Goal: Task Accomplishment & Management: Use online tool/utility

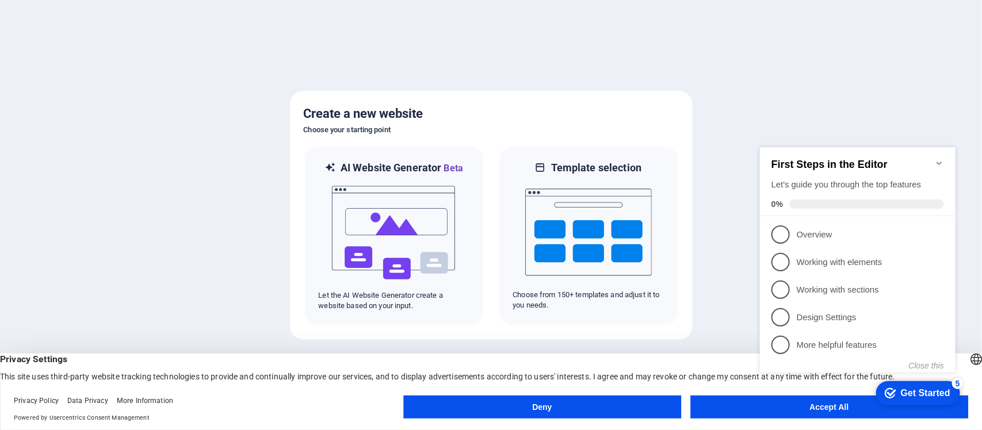
click at [768, 417] on button "Accept All" at bounding box center [829, 407] width 278 height 23
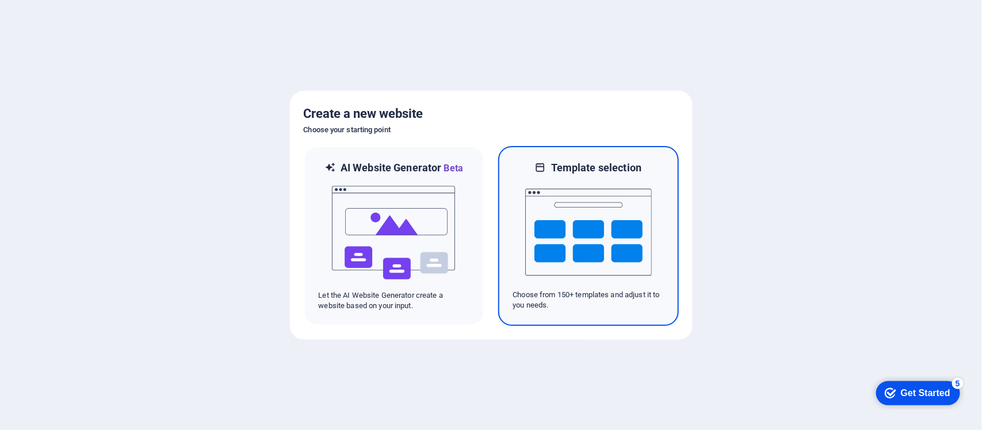
click at [576, 228] on img at bounding box center [588, 232] width 126 height 115
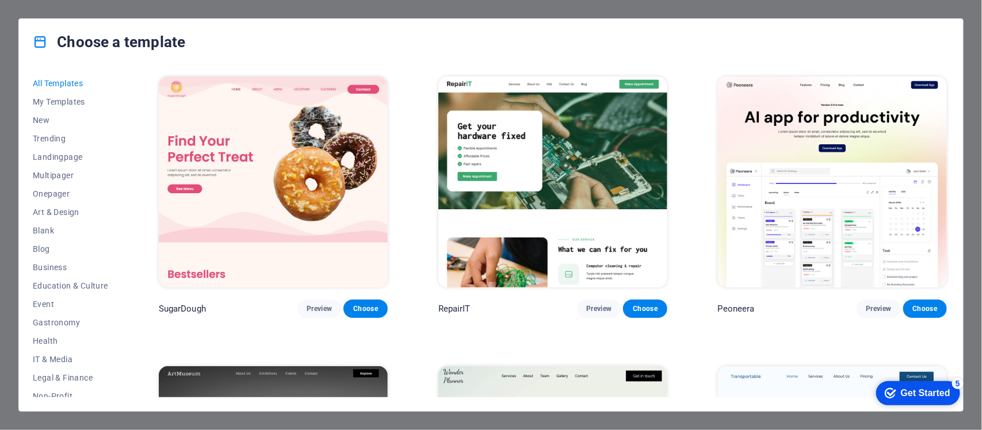
drag, startPoint x: 946, startPoint y: 79, endPoint x: 946, endPoint y: 89, distance: 10.3
click at [946, 89] on div "Peoneera Preview Choose" at bounding box center [831, 196] width 233 height 244
drag, startPoint x: 949, startPoint y: 79, endPoint x: 949, endPoint y: 88, distance: 8.6
click at [949, 88] on div "All Templates My Templates New Trending Landingpage Multipager Onepager Art & D…" at bounding box center [491, 238] width 944 height 346
drag, startPoint x: 949, startPoint y: 78, endPoint x: 949, endPoint y: 91, distance: 12.6
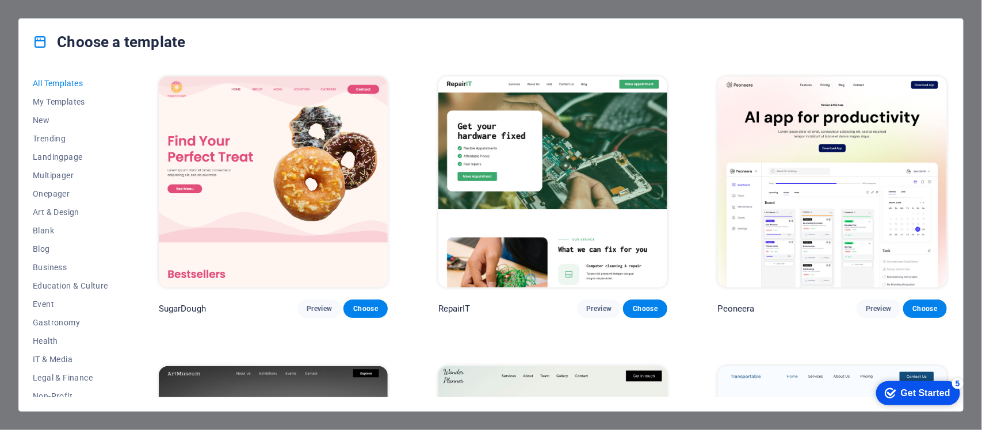
click at [949, 91] on div "SugarDough Preview Choose RepairIT Preview Choose Peoneera Preview Choose Art M…" at bounding box center [552, 235] width 792 height 323
drag, startPoint x: 946, startPoint y: 78, endPoint x: 946, endPoint y: 85, distance: 6.9
click at [946, 85] on div "Peoneera Preview Choose" at bounding box center [831, 196] width 233 height 244
drag, startPoint x: 946, startPoint y: 81, endPoint x: 950, endPoint y: 99, distance: 18.2
click at [950, 96] on div "All Templates My Templates New Trending Landingpage Multipager Onepager Art & D…" at bounding box center [491, 238] width 944 height 346
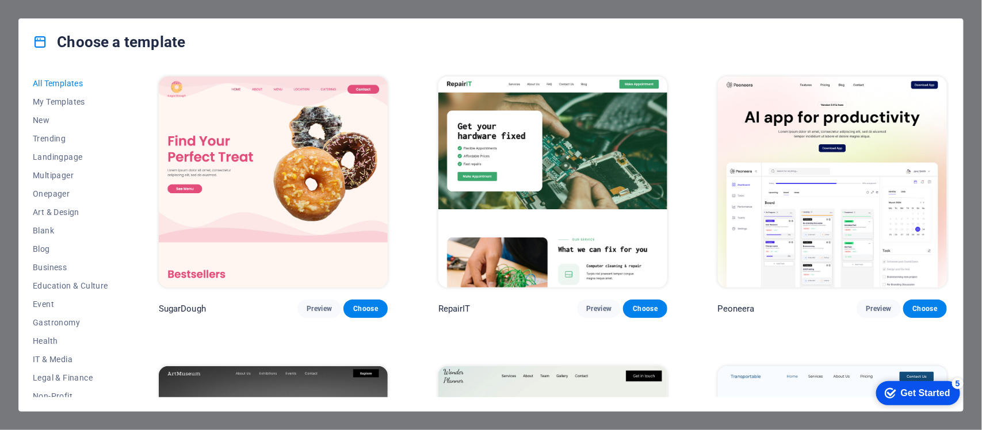
click at [956, 124] on div "All Templates My Templates New Trending Landingpage Multipager Onepager Art & D…" at bounding box center [491, 238] width 944 height 346
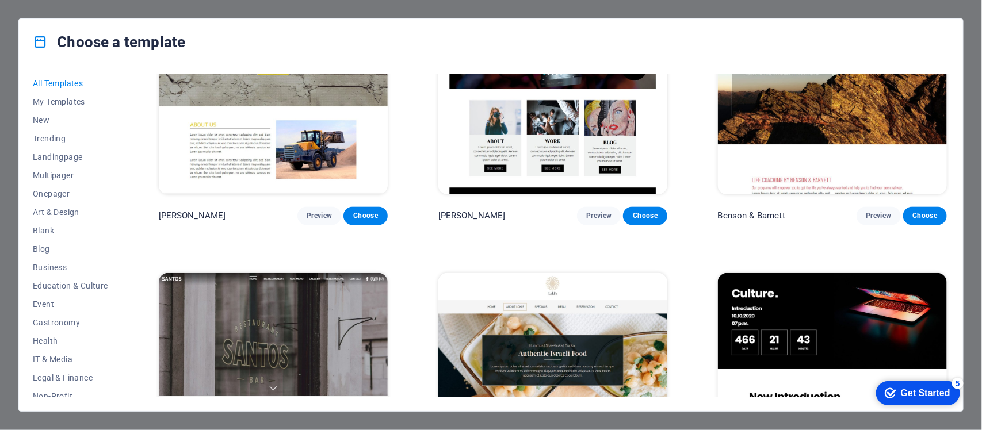
scroll to position [12660, 0]
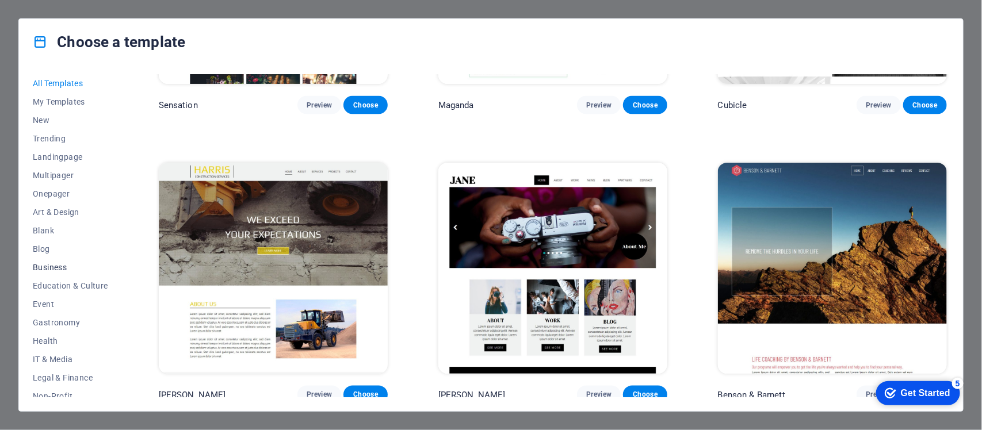
click at [42, 268] on span "Business" at bounding box center [70, 267] width 75 height 9
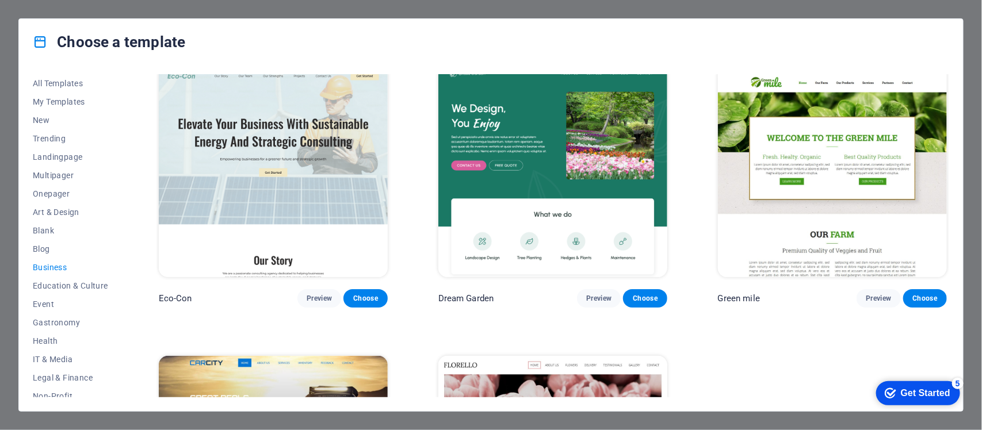
scroll to position [0, 0]
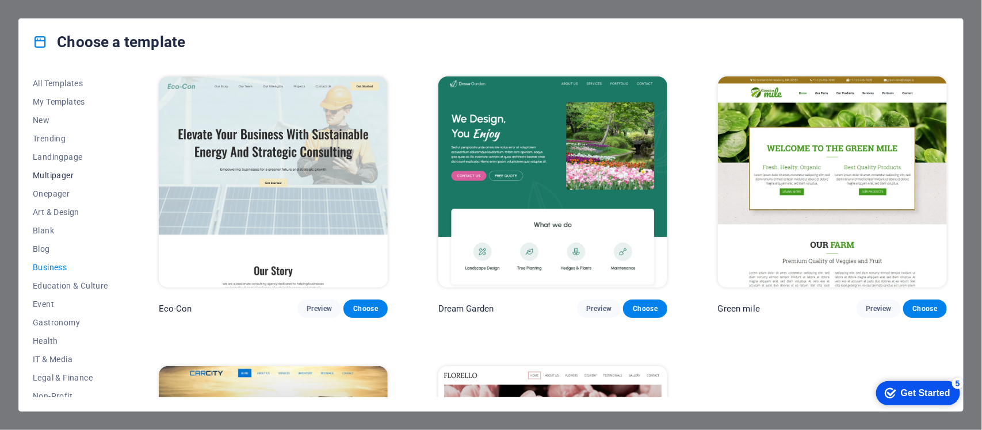
click at [67, 177] on span "Multipager" at bounding box center [70, 175] width 75 height 9
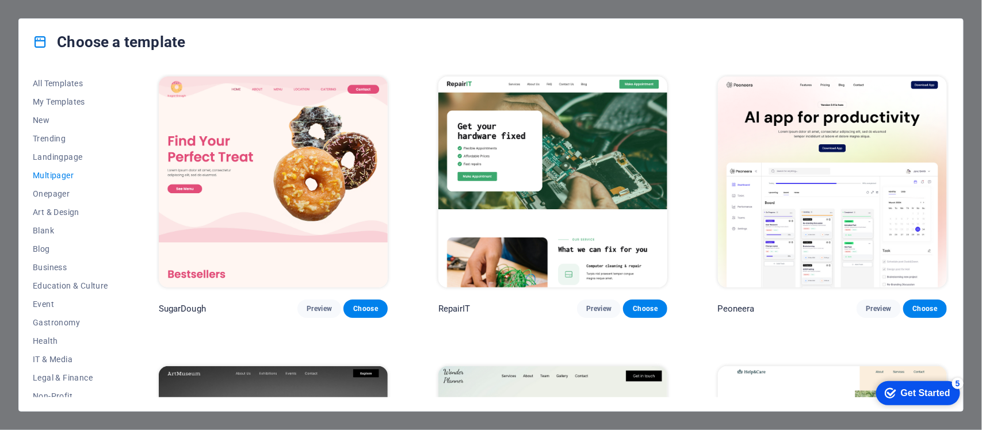
click at [948, 90] on div "SugarDough Preview Choose RepairIT Preview Choose Peoneera Preview Choose Art M…" at bounding box center [552, 235] width 792 height 323
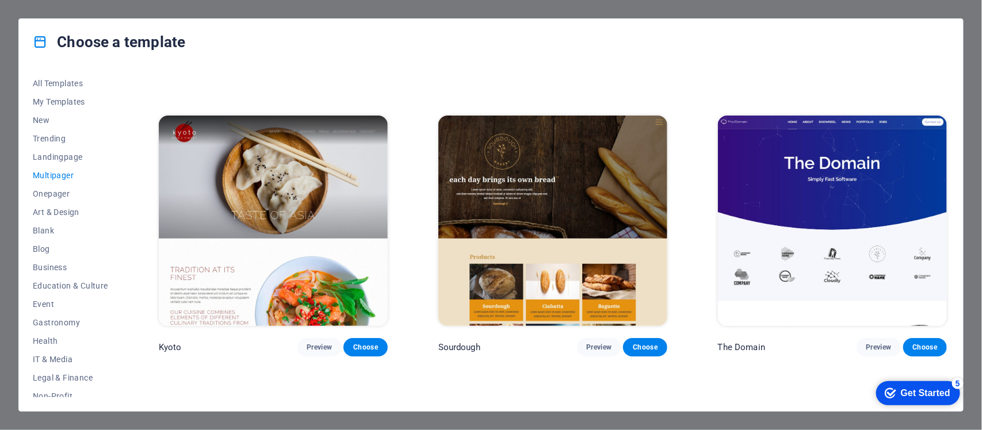
scroll to position [3756, 0]
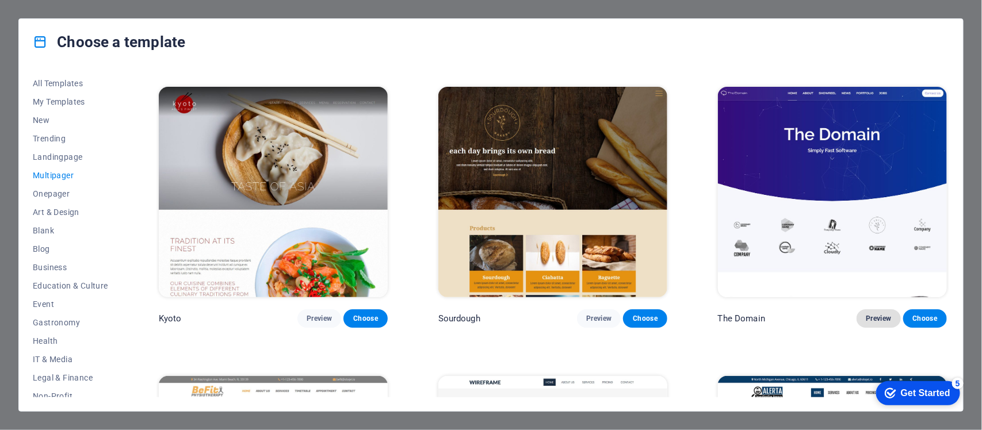
click at [870, 314] on span "Preview" at bounding box center [877, 318] width 25 height 9
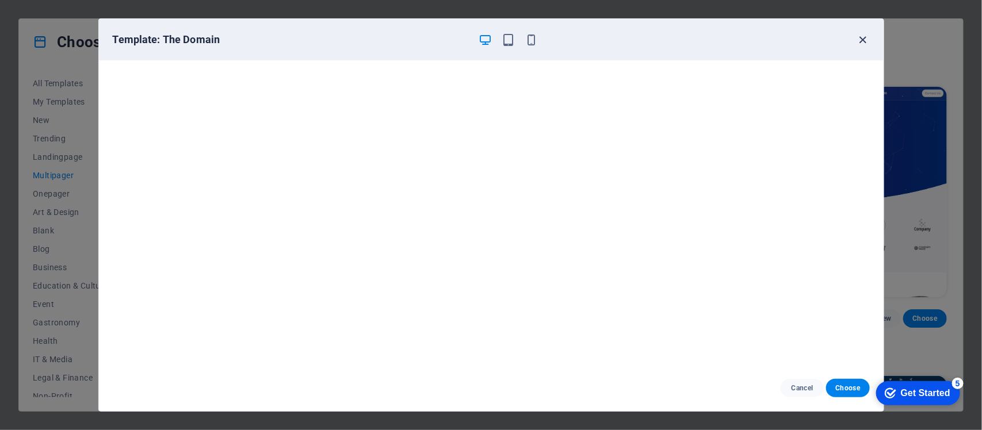
click at [861, 37] on icon "button" at bounding box center [862, 39] width 13 height 13
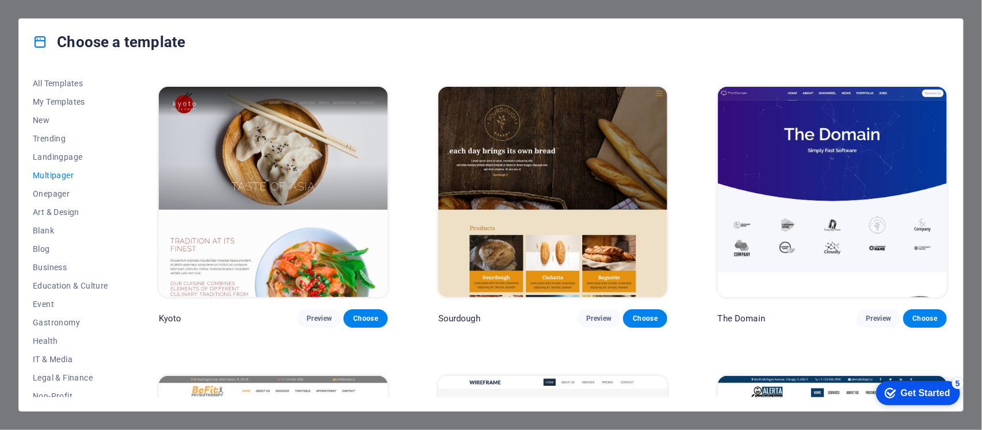
click at [949, 282] on div "All Templates My Templates New Trending Landingpage Multipager Onepager Art & D…" at bounding box center [491, 238] width 944 height 346
drag, startPoint x: 949, startPoint y: 277, endPoint x: 949, endPoint y: 287, distance: 10.3
click at [949, 287] on div "SugarDough Preview Choose RepairIT Preview Choose Peoneera Preview Choose Art M…" at bounding box center [552, 235] width 792 height 323
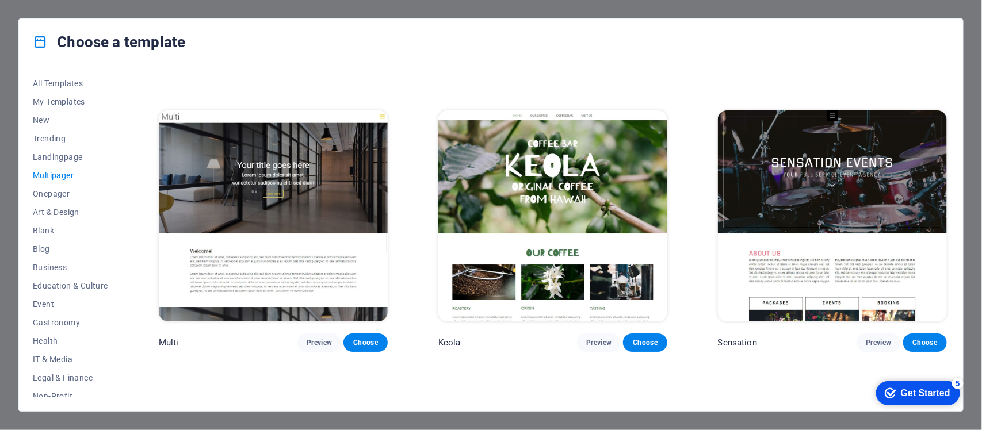
scroll to position [5774, 0]
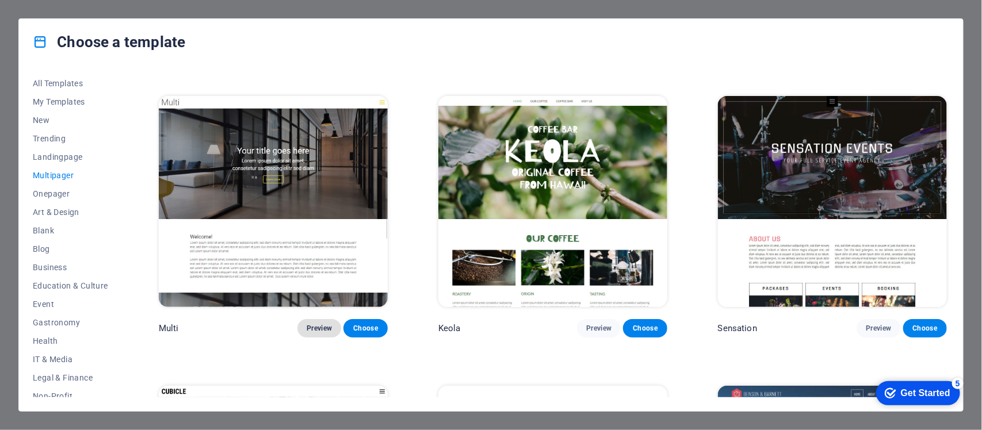
click at [325, 319] on button "Preview" at bounding box center [319, 328] width 44 height 18
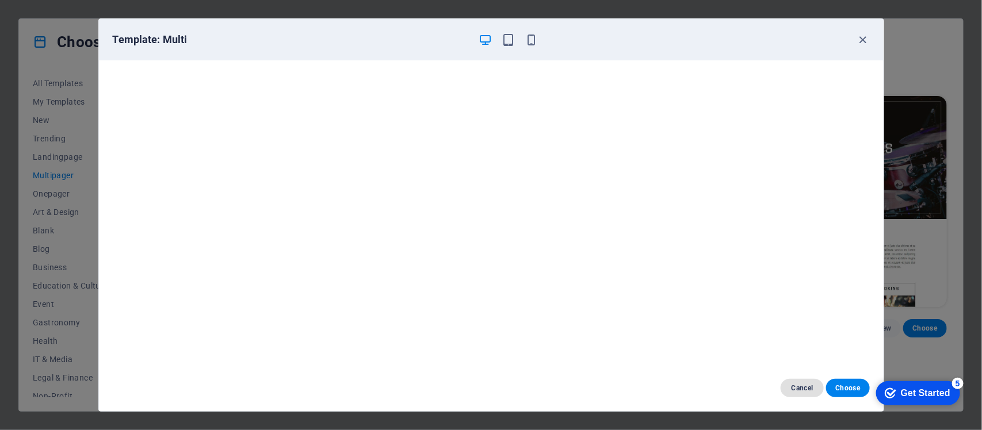
click at [807, 388] on span "Cancel" at bounding box center [801, 388] width 25 height 9
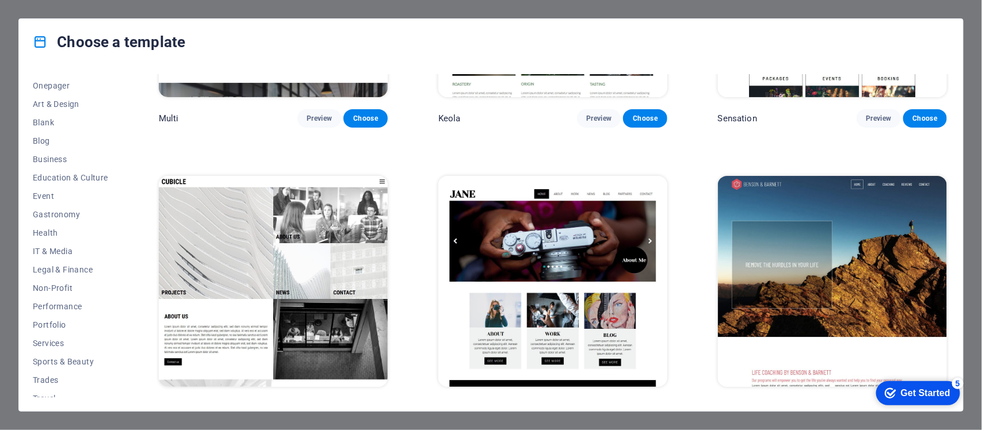
scroll to position [136, 0]
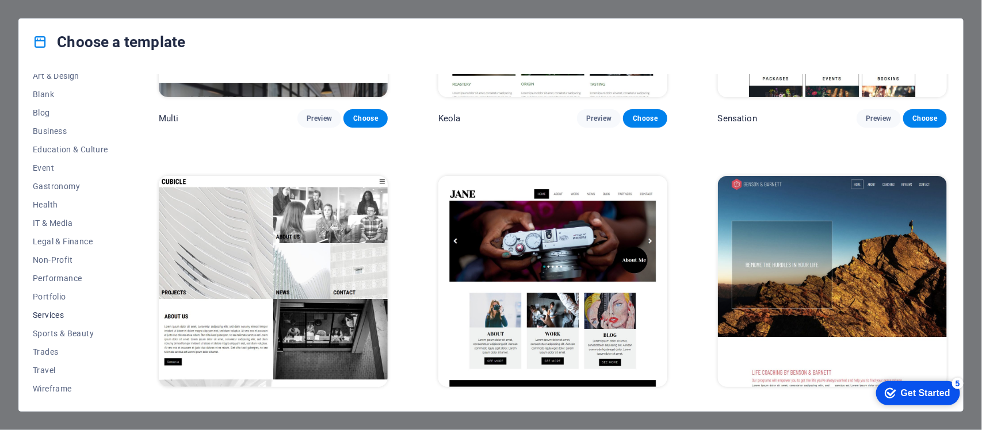
click at [60, 315] on span "Services" at bounding box center [70, 314] width 75 height 9
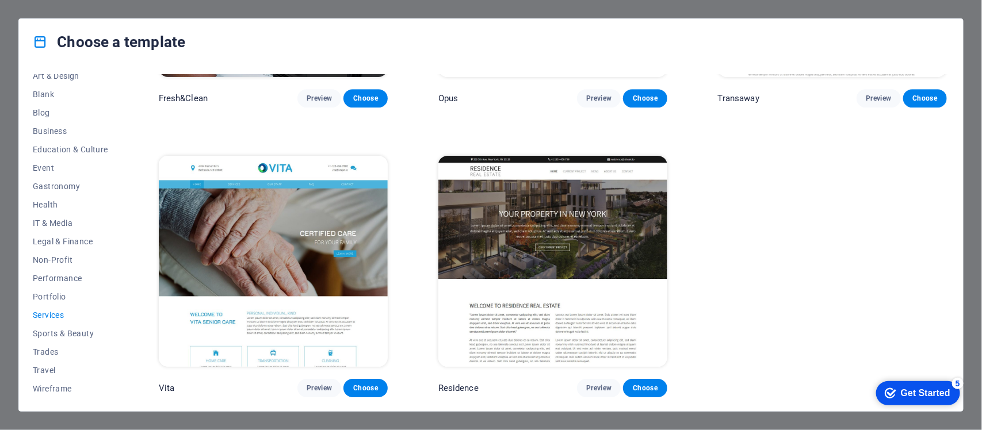
scroll to position [1652, 0]
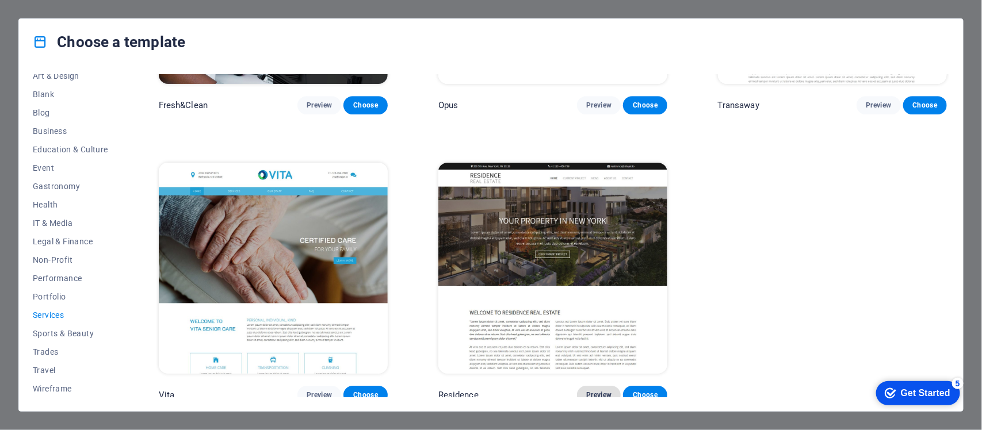
click at [603, 390] on span "Preview" at bounding box center [598, 394] width 25 height 9
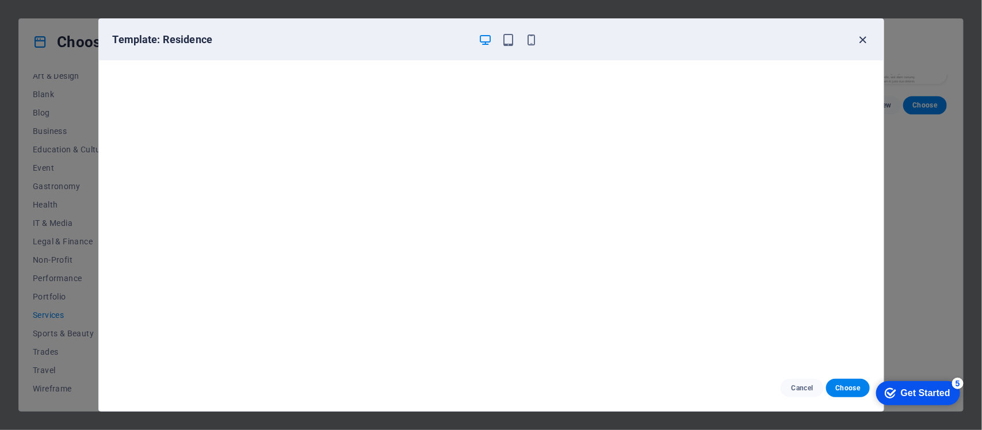
click at [864, 36] on icon "button" at bounding box center [862, 39] width 13 height 13
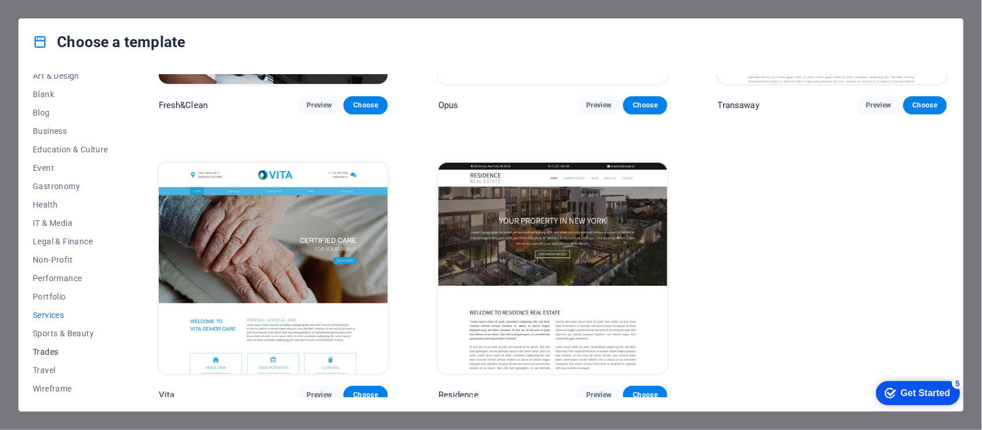
click at [42, 348] on span "Trades" at bounding box center [70, 351] width 75 height 9
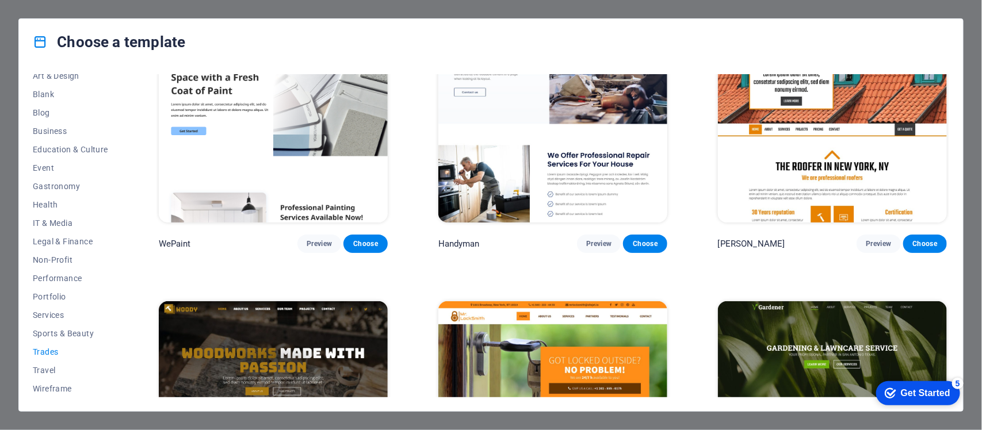
scroll to position [0, 0]
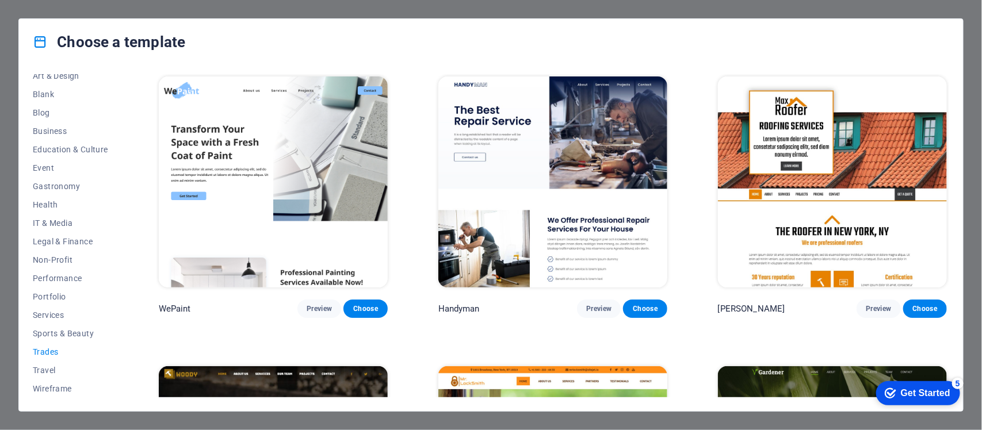
drag, startPoint x: 946, startPoint y: 140, endPoint x: 948, endPoint y: 260, distance: 120.8
click at [948, 260] on div "WePaint Preview Choose Handyman Preview Choose Max Roofer Preview Choose Woody …" at bounding box center [552, 235] width 792 height 323
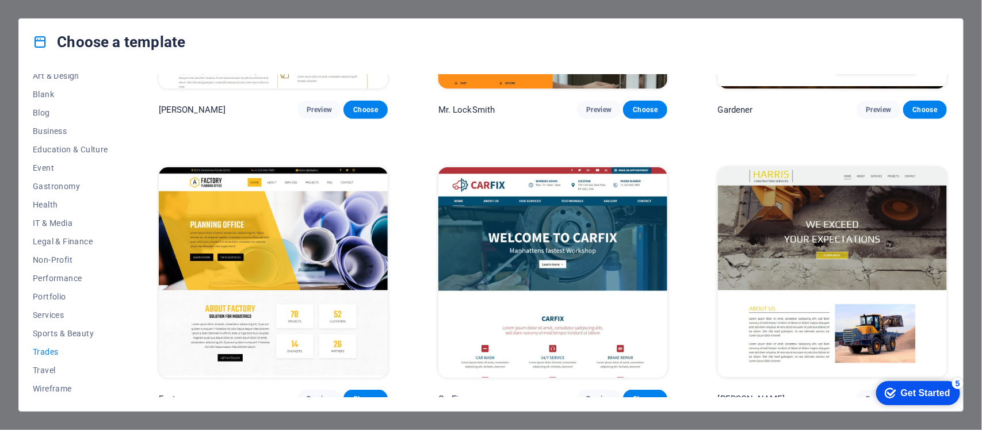
scroll to position [496, 0]
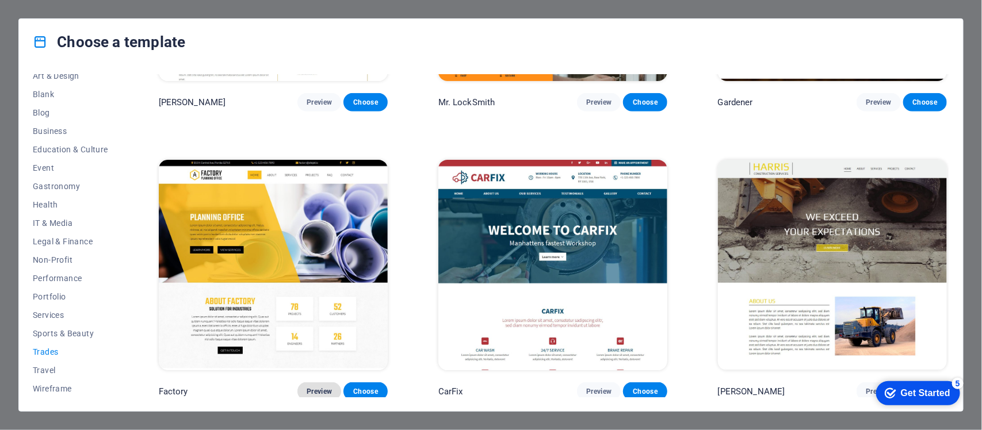
click at [320, 388] on span "Preview" at bounding box center [318, 391] width 25 height 9
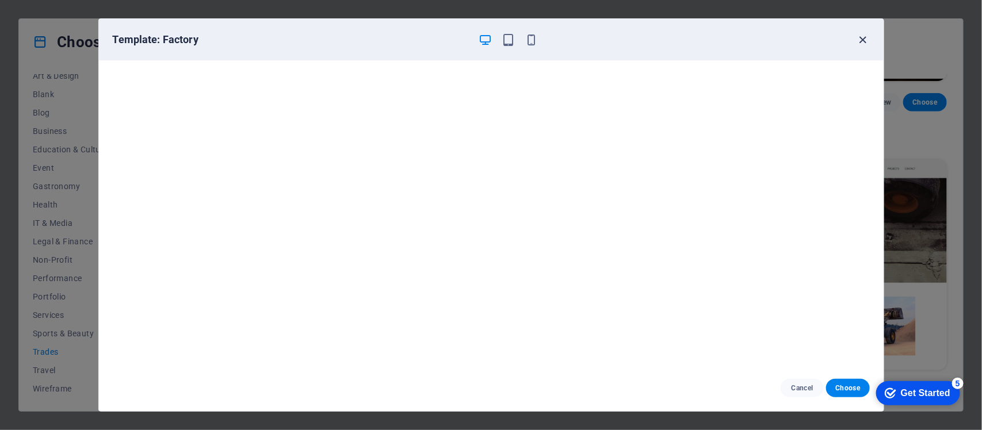
click at [862, 40] on icon "button" at bounding box center [862, 39] width 13 height 13
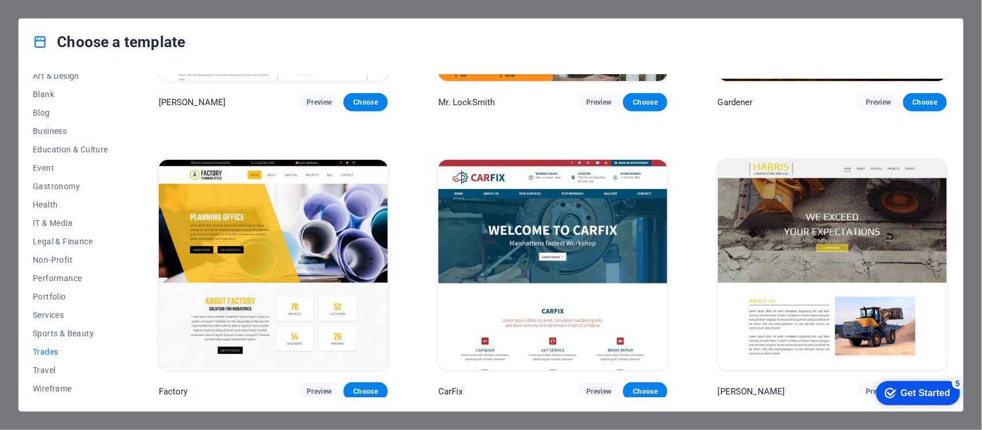
click at [614, 252] on img at bounding box center [552, 265] width 229 height 211
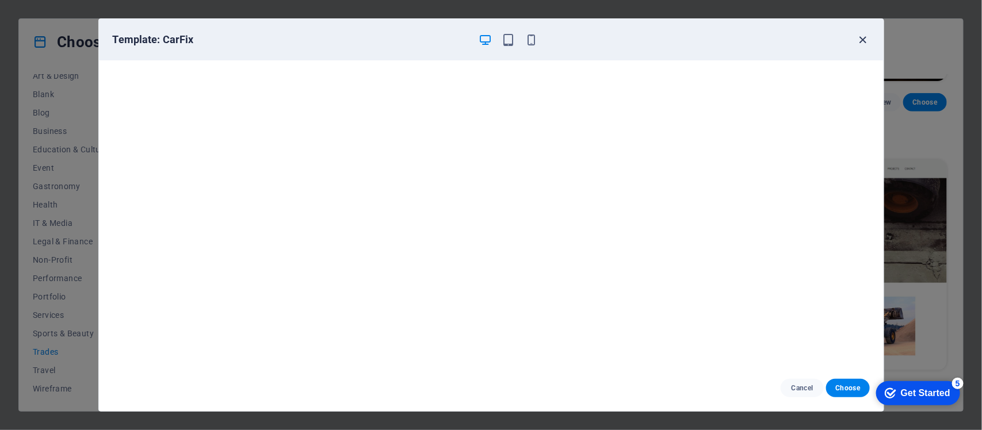
click at [861, 39] on icon "button" at bounding box center [862, 39] width 13 height 13
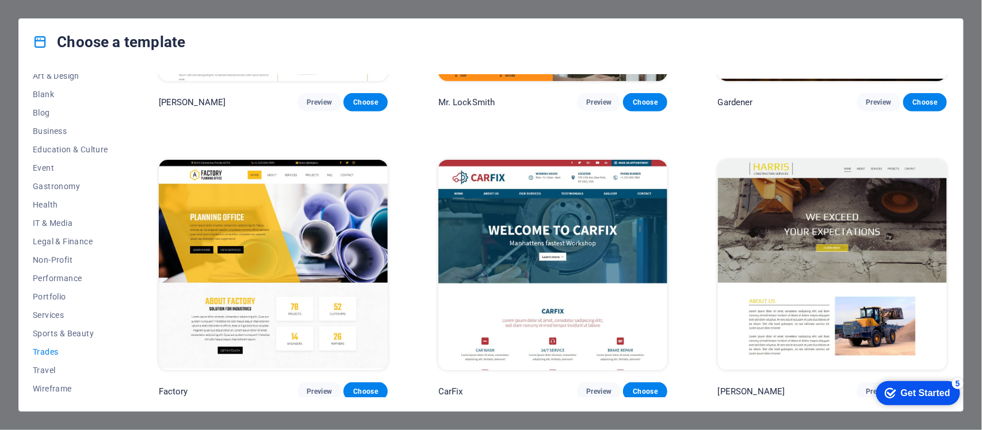
click at [832, 220] on img at bounding box center [832, 265] width 229 height 211
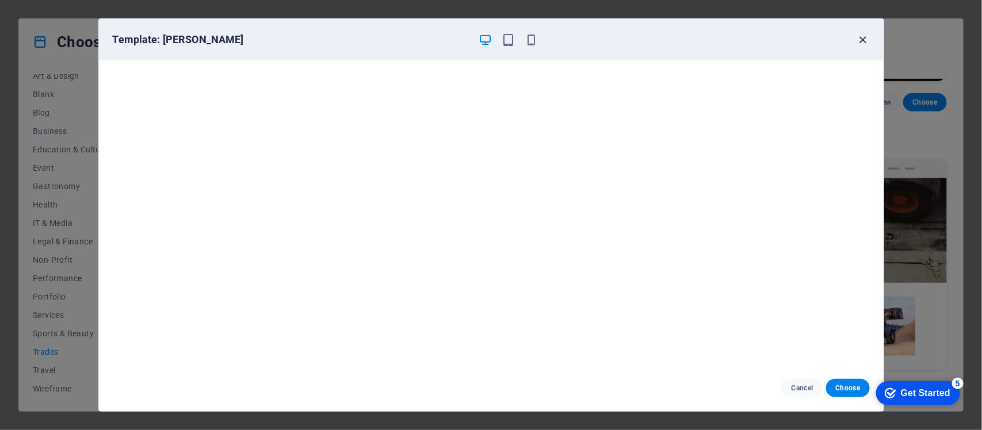
click at [863, 41] on icon "button" at bounding box center [862, 39] width 13 height 13
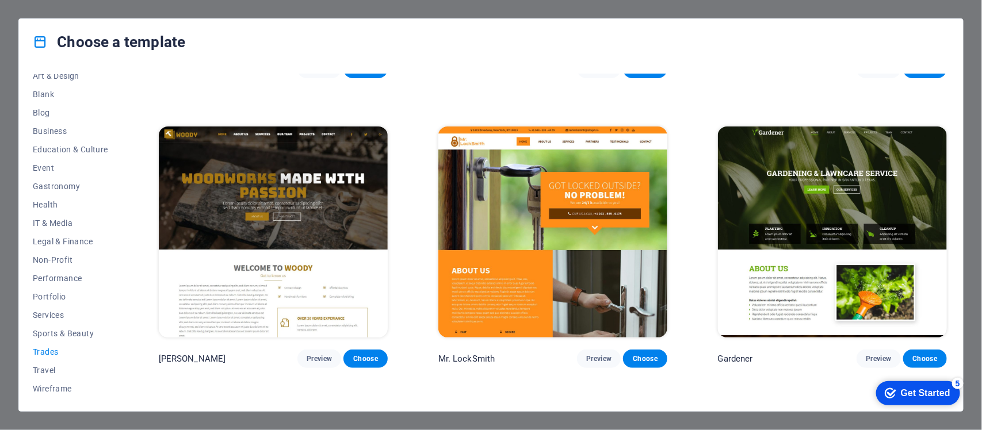
scroll to position [236, 0]
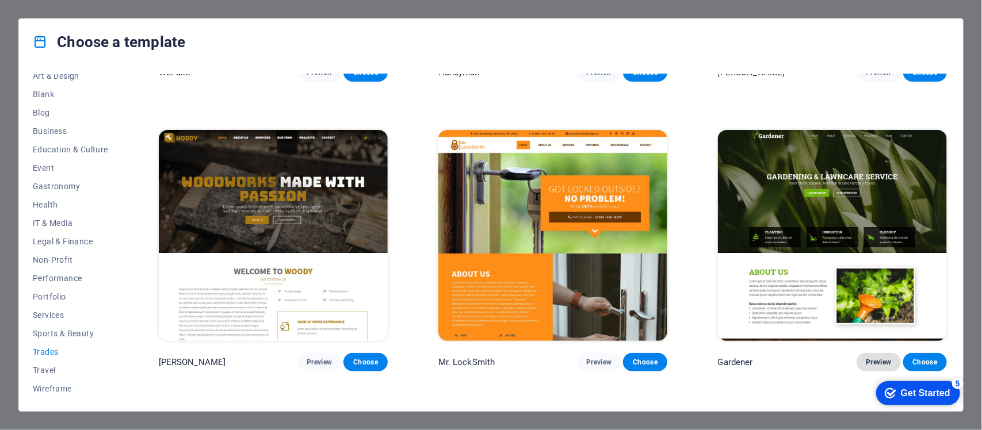
click at [872, 358] on span "Preview" at bounding box center [877, 362] width 25 height 9
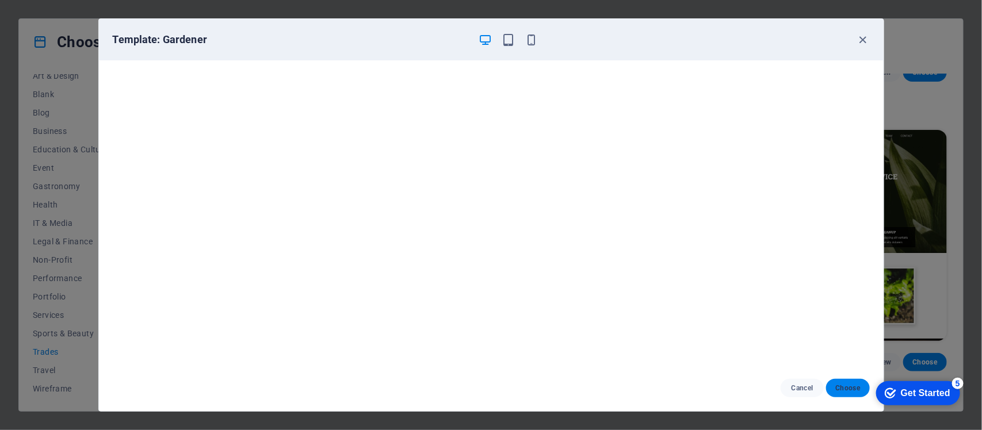
click at [852, 383] on button "Choose" at bounding box center [847, 388] width 43 height 18
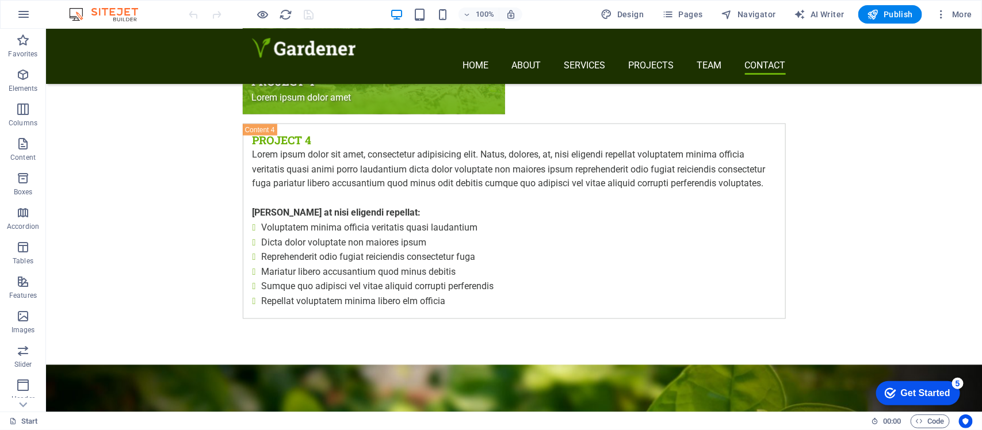
scroll to position [4774, 0]
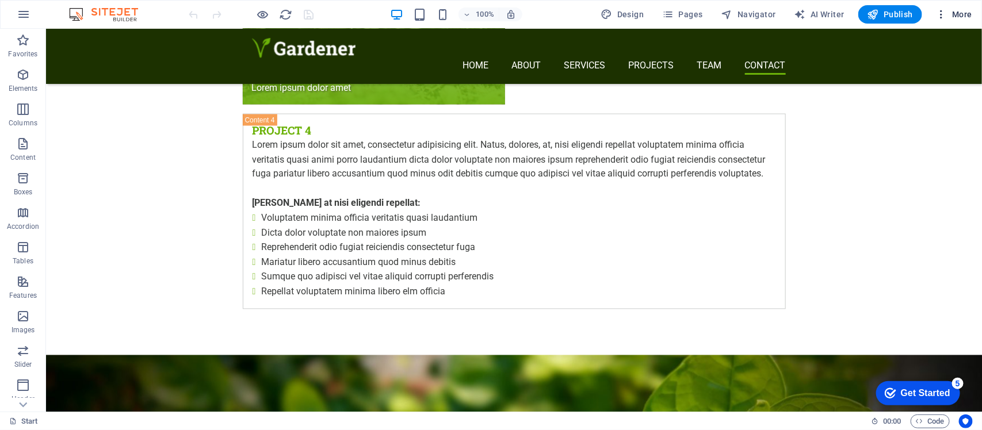
click at [940, 18] on icon "button" at bounding box center [941, 14] width 11 height 11
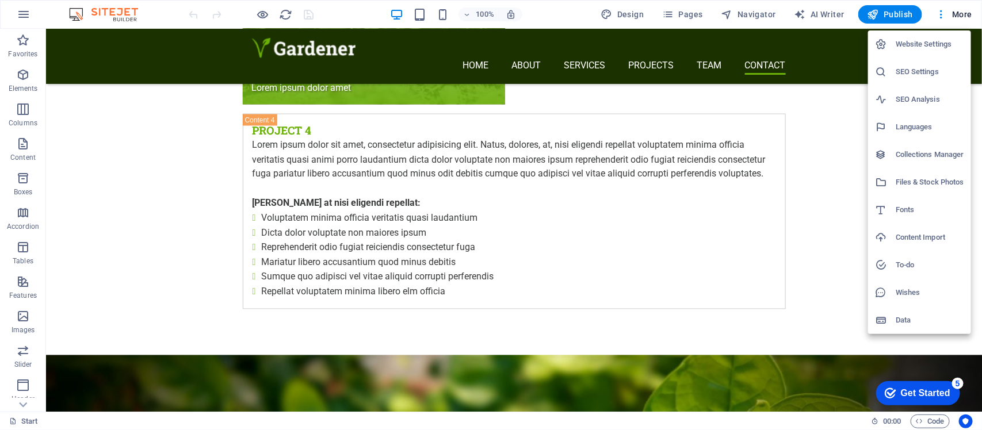
click at [19, 14] on div at bounding box center [491, 215] width 982 height 430
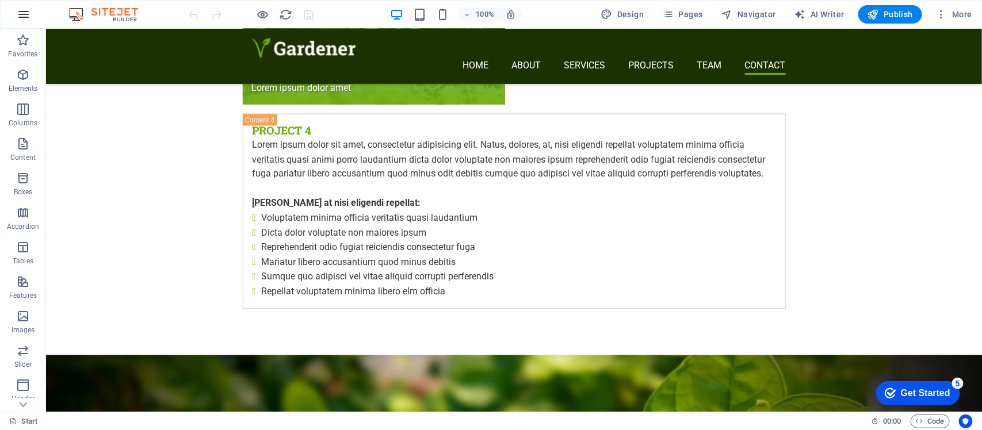
click at [20, 14] on icon "button" at bounding box center [24, 14] width 14 height 14
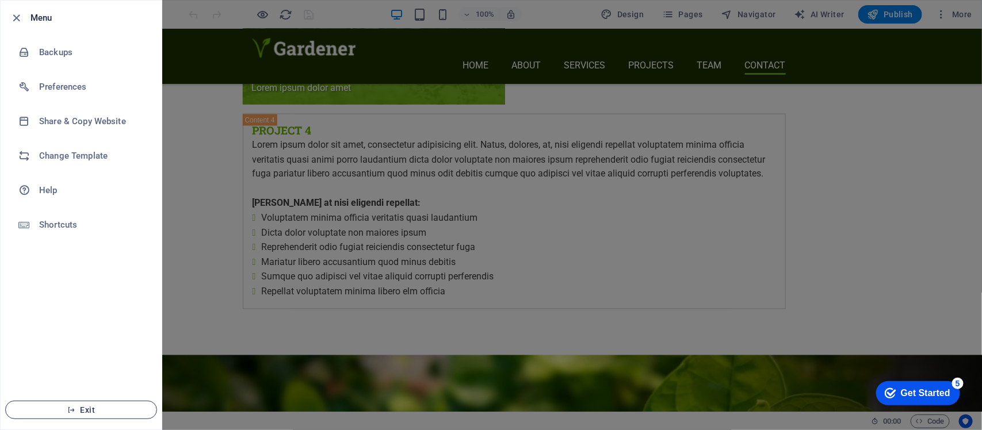
click at [90, 412] on span "Exit" at bounding box center [81, 409] width 132 height 9
